Goal: Transaction & Acquisition: Download file/media

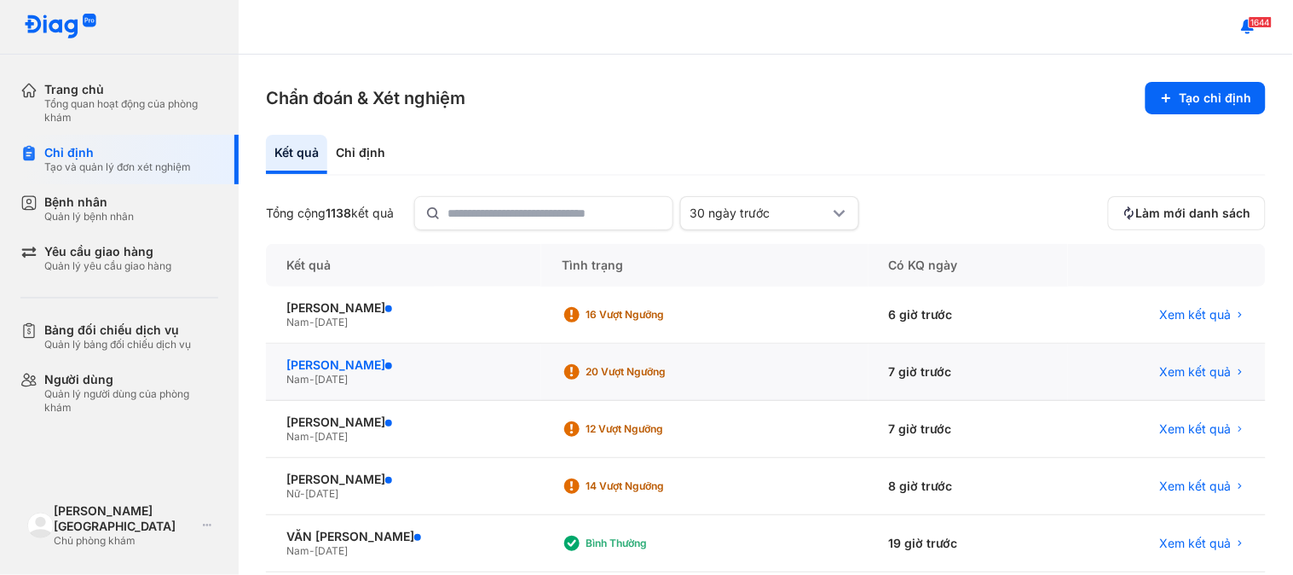
click at [379, 361] on div "[PERSON_NAME]" at bounding box center [403, 364] width 234 height 15
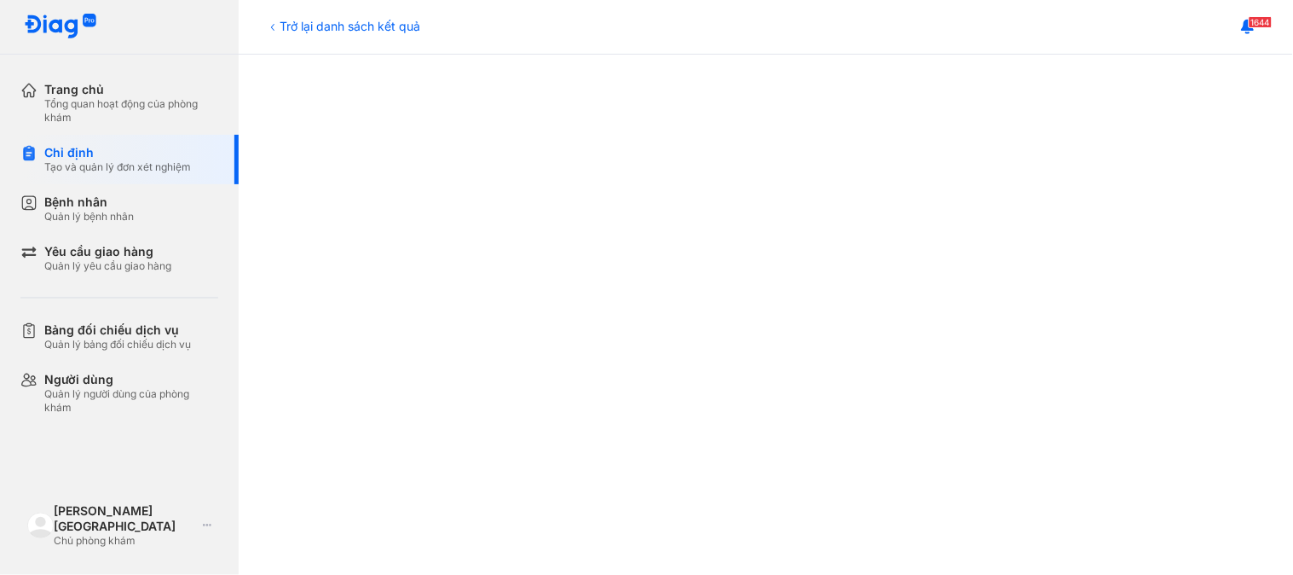
scroll to position [379, 0]
click at [304, 27] on div "Trở lại danh sách kết quả" at bounding box center [343, 26] width 154 height 18
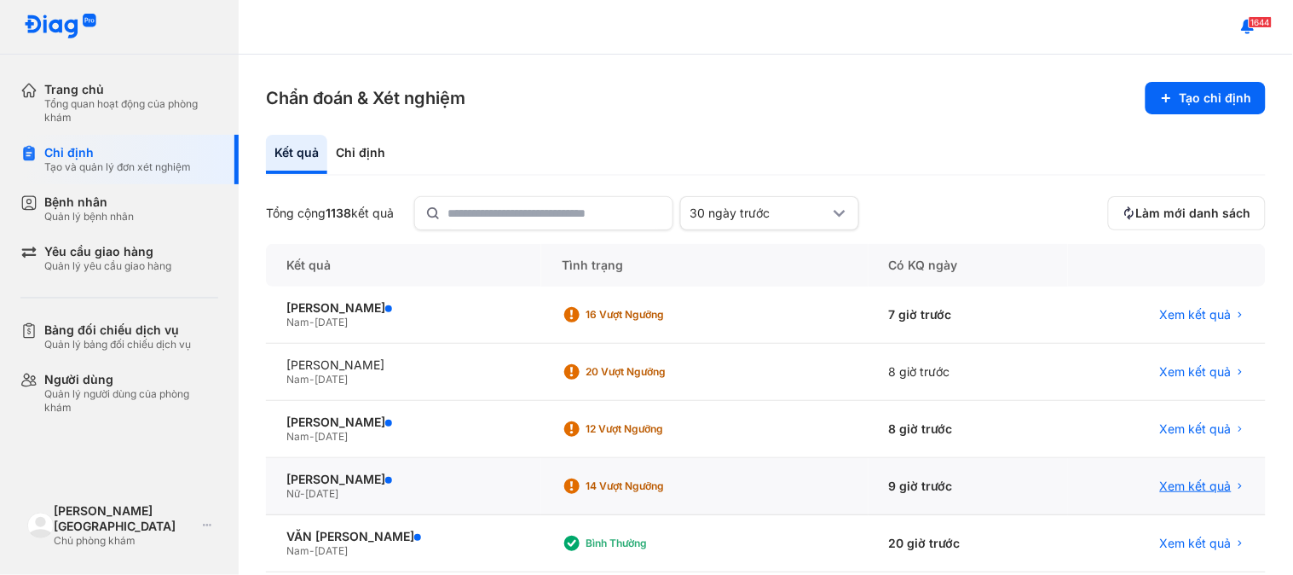
click at [1192, 483] on span "Xem kết quả" at bounding box center [1196, 485] width 72 height 15
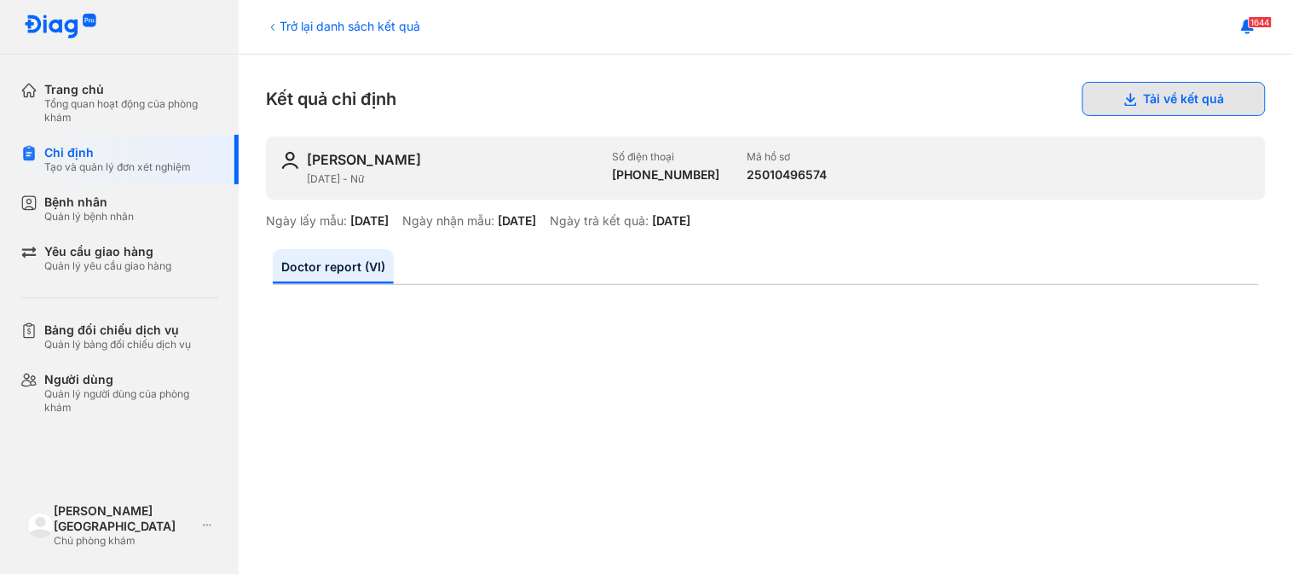
click at [1188, 82] on button "Tải về kết quả" at bounding box center [1174, 99] width 183 height 34
click at [390, 34] on div "Trở lại danh sách kết quả" at bounding box center [343, 26] width 154 height 18
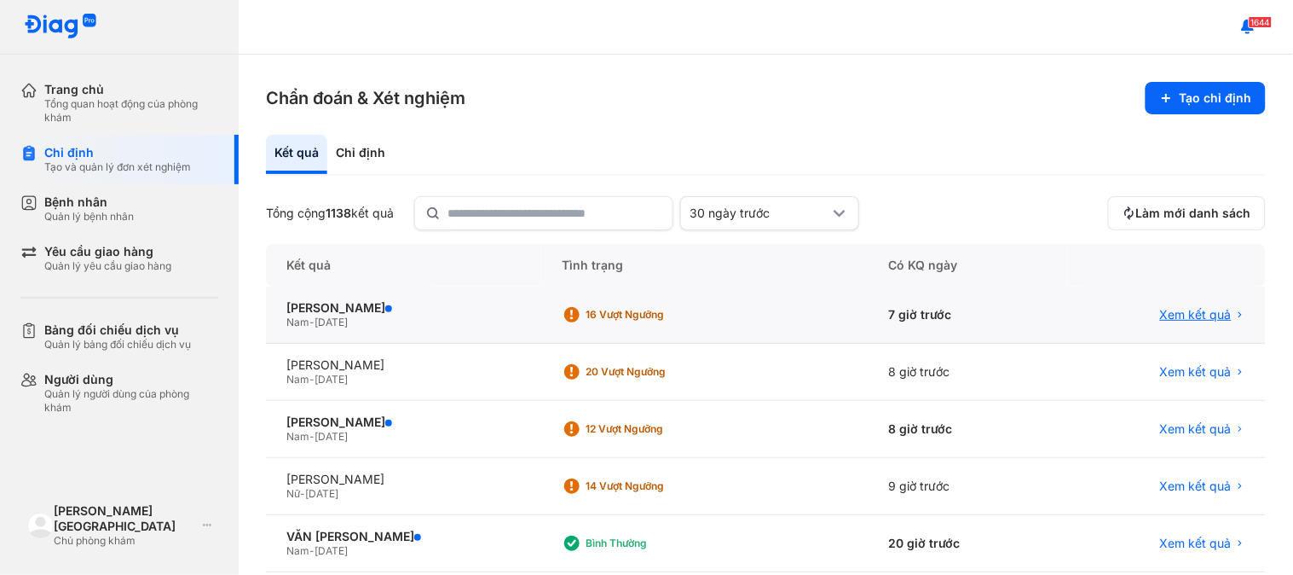
click at [1193, 309] on span "Xem kết quả" at bounding box center [1196, 314] width 72 height 15
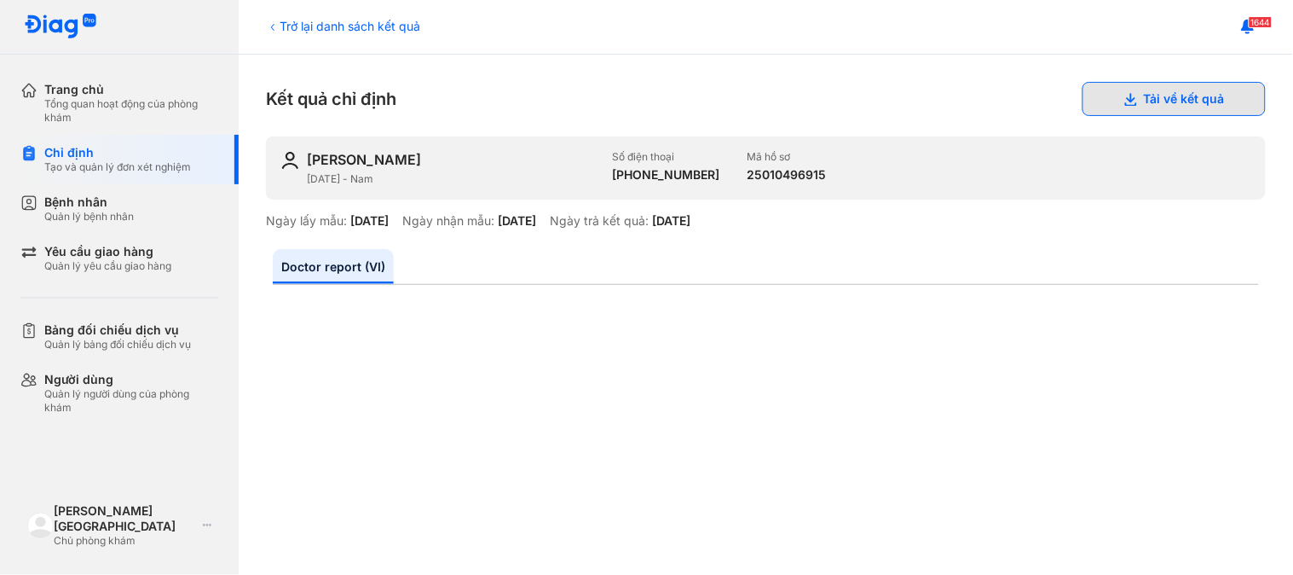
click at [1240, 90] on button "Tải về kết quả" at bounding box center [1174, 99] width 183 height 34
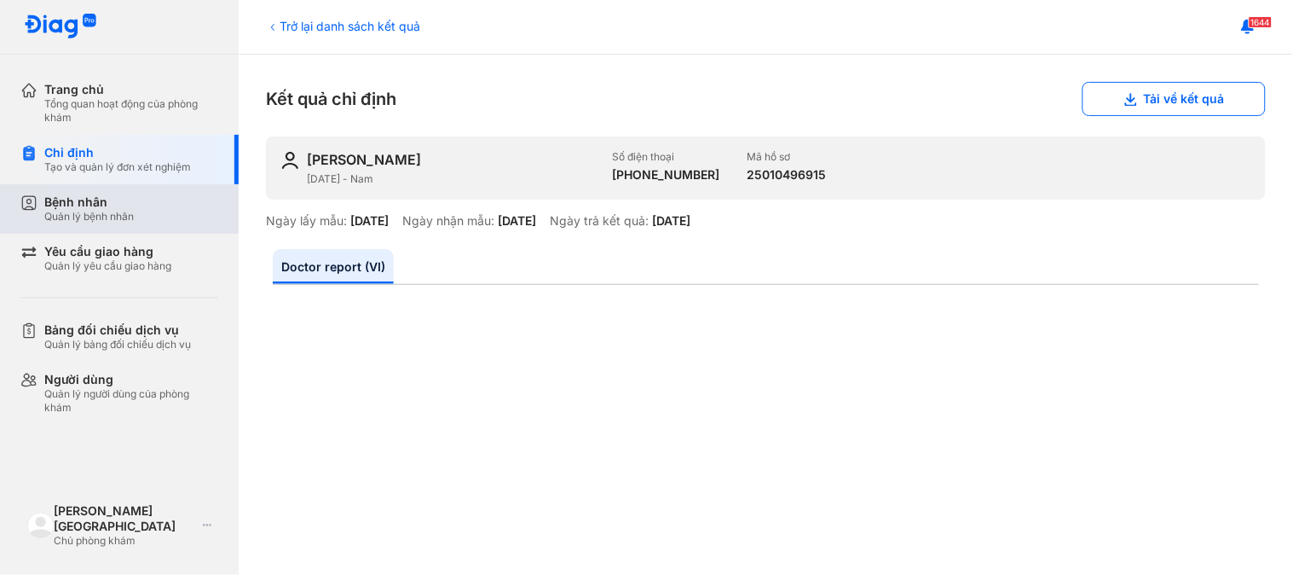
click at [87, 202] on div "Bệnh nhân" at bounding box center [89, 201] width 90 height 15
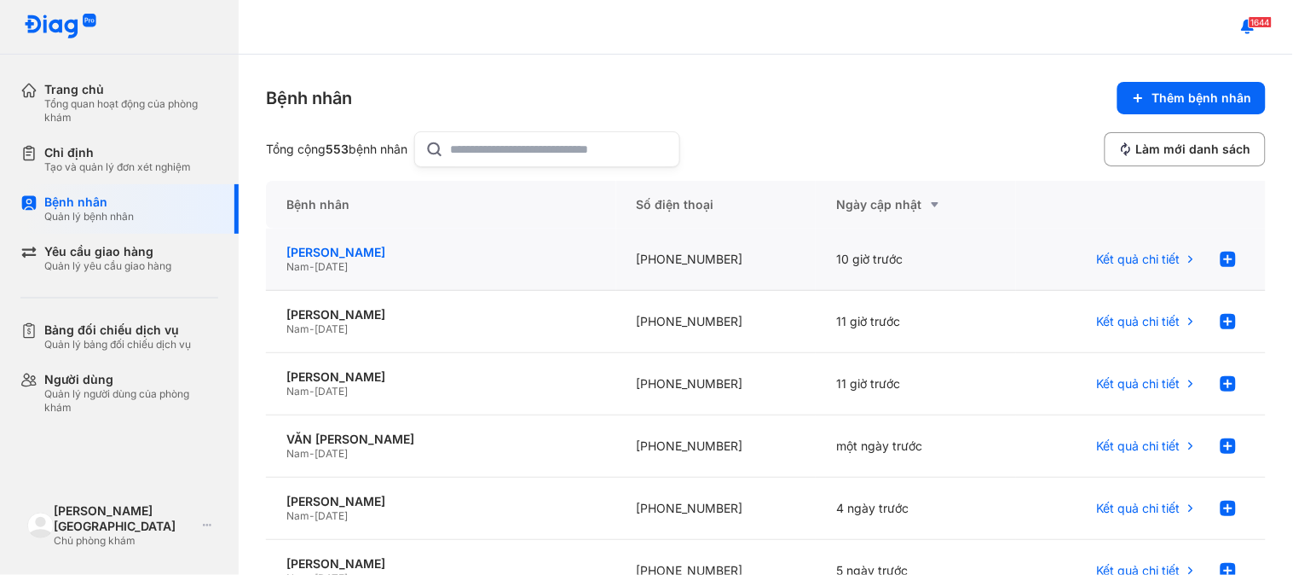
click at [379, 254] on div "[PERSON_NAME]" at bounding box center [440, 252] width 309 height 15
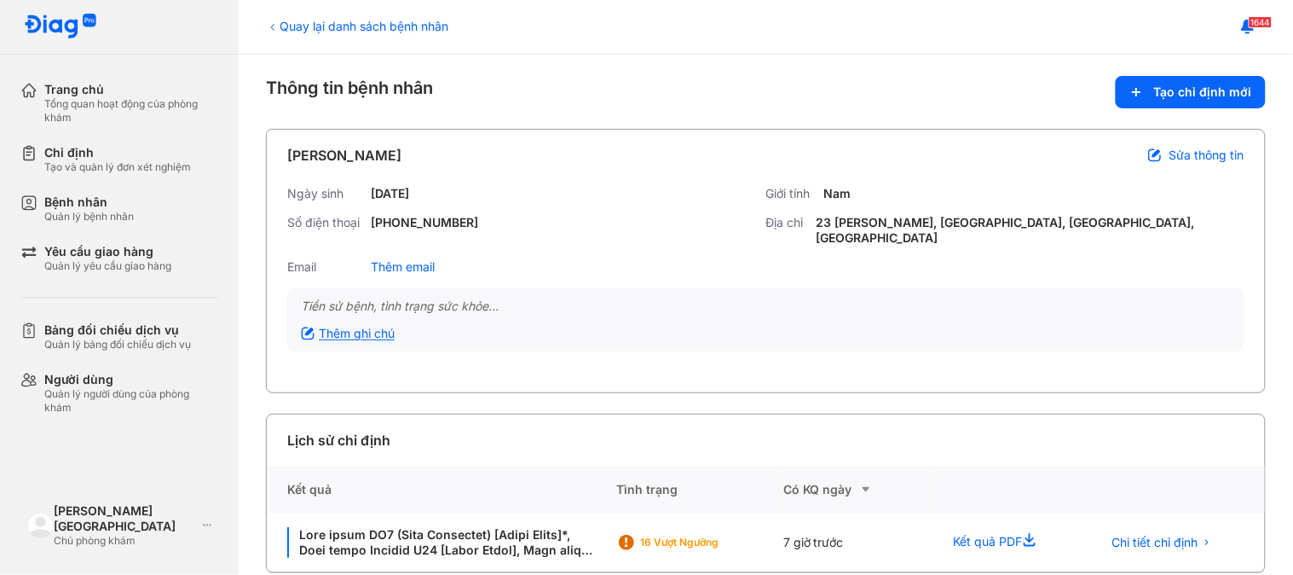
scroll to position [15, 0]
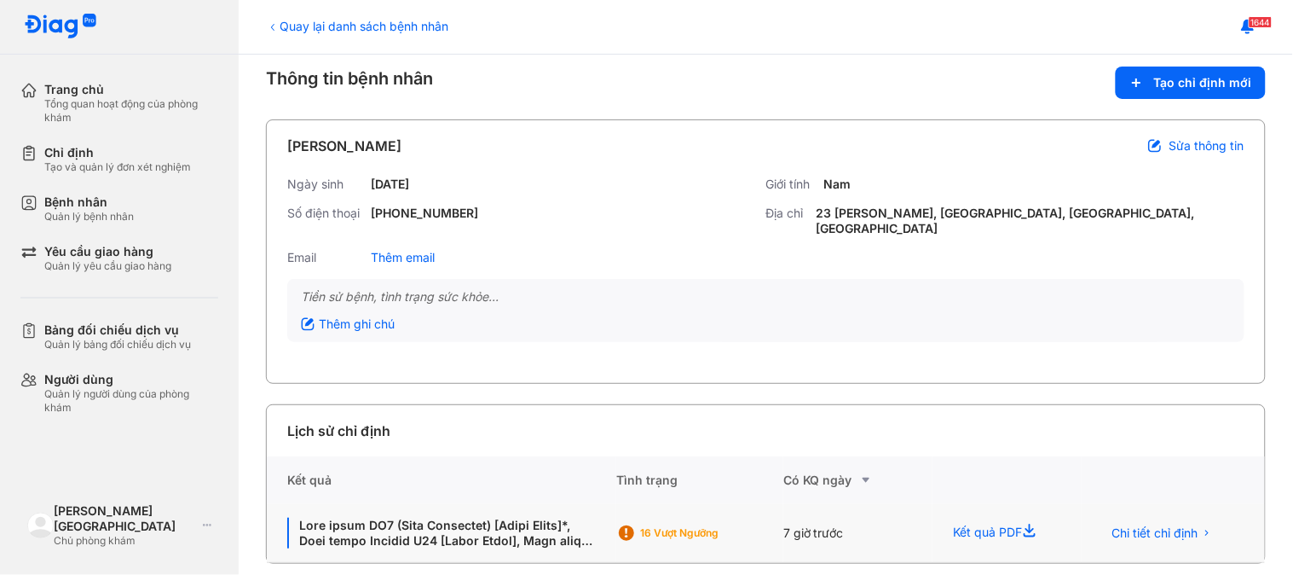
click at [671, 526] on div "16 Vượt ngưỡng" at bounding box center [708, 533] width 136 height 14
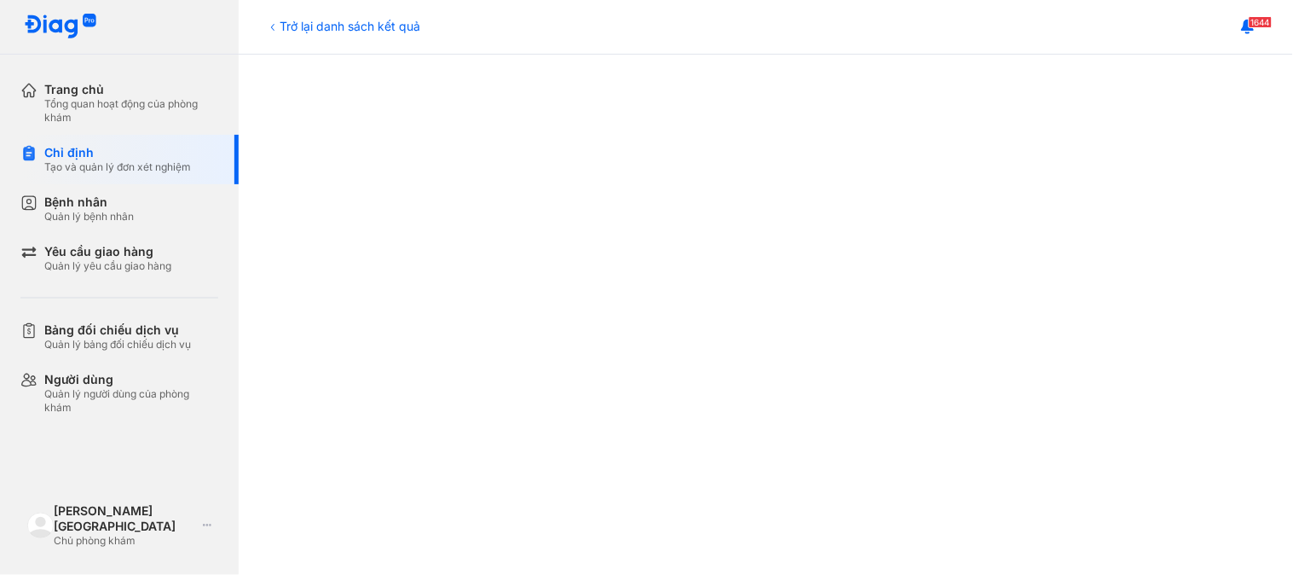
scroll to position [568, 0]
